Goal: Answer question/provide support

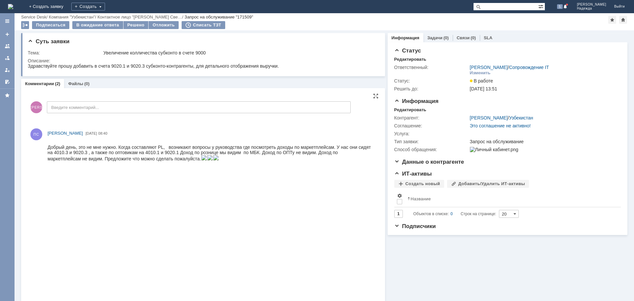
scroll to position [66, 0]
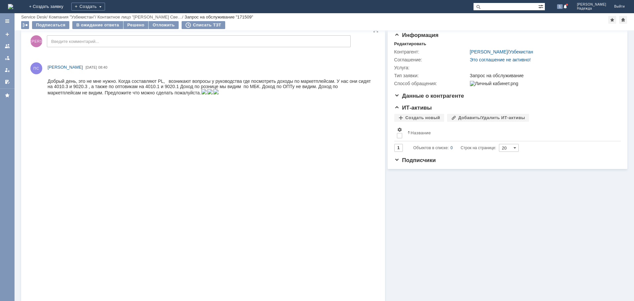
click at [201, 94] on img at bounding box center [204, 91] width 6 height 5
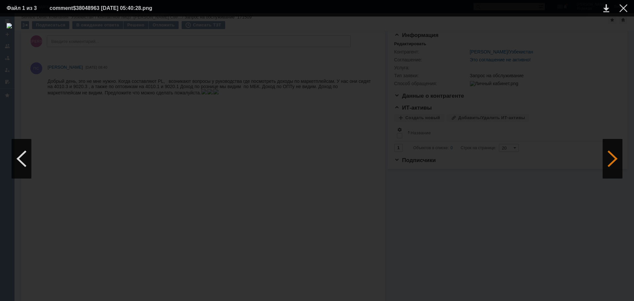
click at [609, 167] on div at bounding box center [612, 159] width 20 height 40
click at [609, 166] on div at bounding box center [612, 159] width 20 height 40
click at [23, 159] on div at bounding box center [22, 159] width 20 height 40
click at [619, 11] on td at bounding box center [618, 8] width 18 height 10
click at [625, 8] on div at bounding box center [623, 8] width 8 height 8
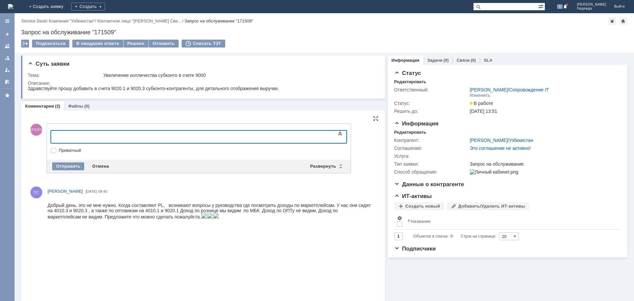
scroll to position [0, 0]
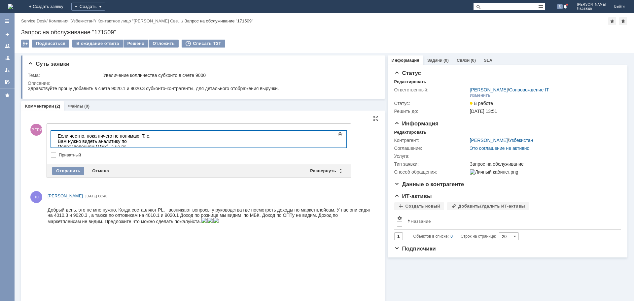
drag, startPoint x: 326, startPoint y: 136, endPoint x: 336, endPoint y: 142, distance: 10.9
click at [154, 142] on body "Если честно, пока ничего не понимаю. Т. е. Вам нужно видеть аналитику по Подраз…" at bounding box center [104, 147] width 99 height 32
click at [154, 144] on body "Если честно, пока ничего не понимаю. Т. е. Вам нужно видеть аналитику по Подраз…" at bounding box center [104, 149] width 99 height 37
click at [152, 143] on div "Если честно, пока ничего не понимаю. Т. е. Вам нужно видеть аналитику по Подраз…" at bounding box center [105, 151] width 94 height 37
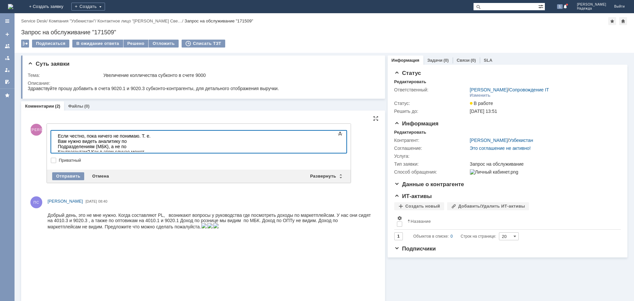
click at [90, 147] on div "Если честно, пока ничего не понимаю. Т. е. Вам нужно видеть аналитику по Подраз…" at bounding box center [105, 154] width 94 height 42
click at [141, 147] on div "Если честно, пока ничего не понимаю. Т. е. Вам нужно видеть аналитику по Подраз…" at bounding box center [105, 154] width 94 height 42
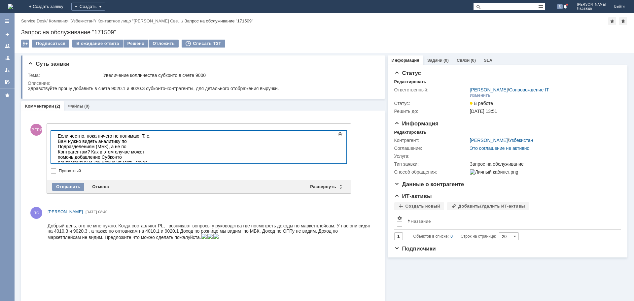
click at [84, 191] on div at bounding box center [105, 193] width 94 height 5
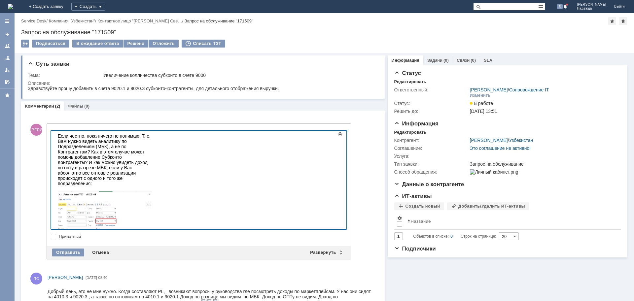
scroll to position [59, 0]
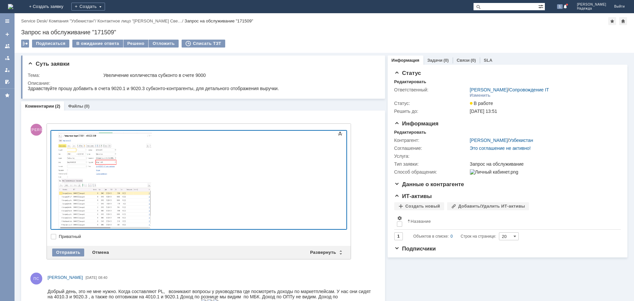
click at [154, 222] on html "Если честно, пока ничего не понимаю. Т. е. Вам нужно видеть аналитику по Подраз…" at bounding box center [104, 159] width 99 height 175
click at [152, 178] on div at bounding box center [105, 188] width 94 height 111
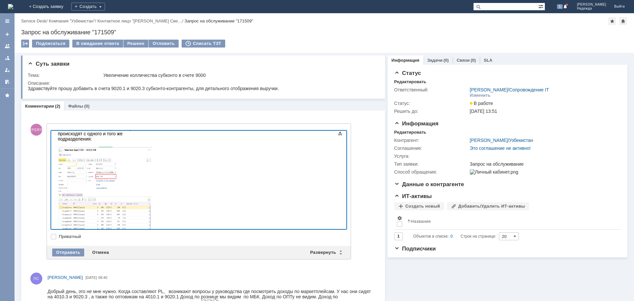
scroll to position [47, 0]
click at [76, 256] on div "Отправить" at bounding box center [68, 253] width 32 height 8
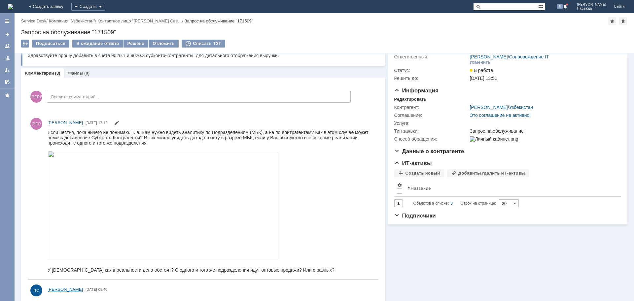
scroll to position [0, 0]
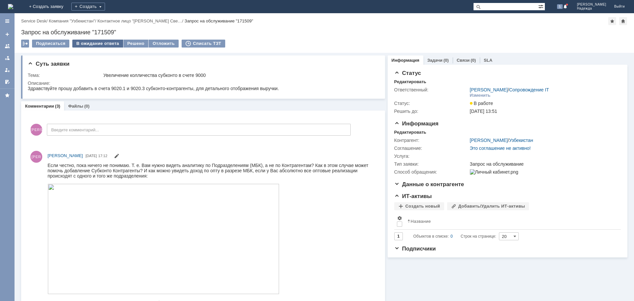
click at [95, 44] on div "В ожидание ответа" at bounding box center [97, 44] width 51 height 8
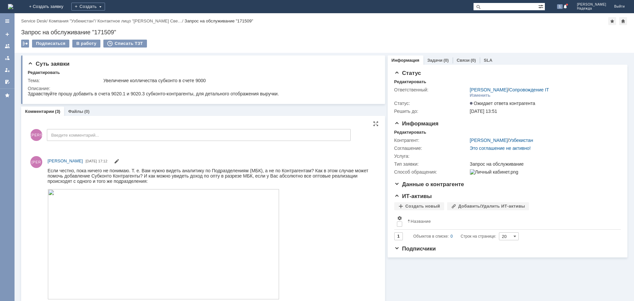
click at [314, 226] on div at bounding box center [210, 244] width 324 height 111
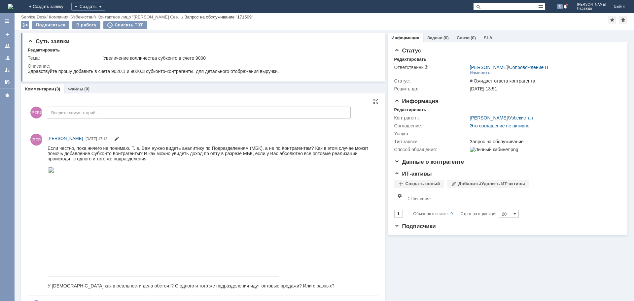
scroll to position [99, 0]
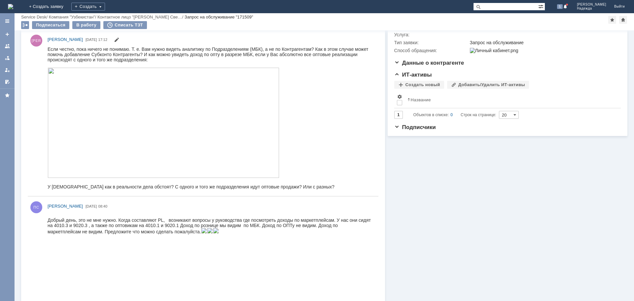
drag, startPoint x: 228, startPoint y: 43, endPoint x: 475, endPoint y: 192, distance: 288.6
